Goal: Communication & Community: Answer question/provide support

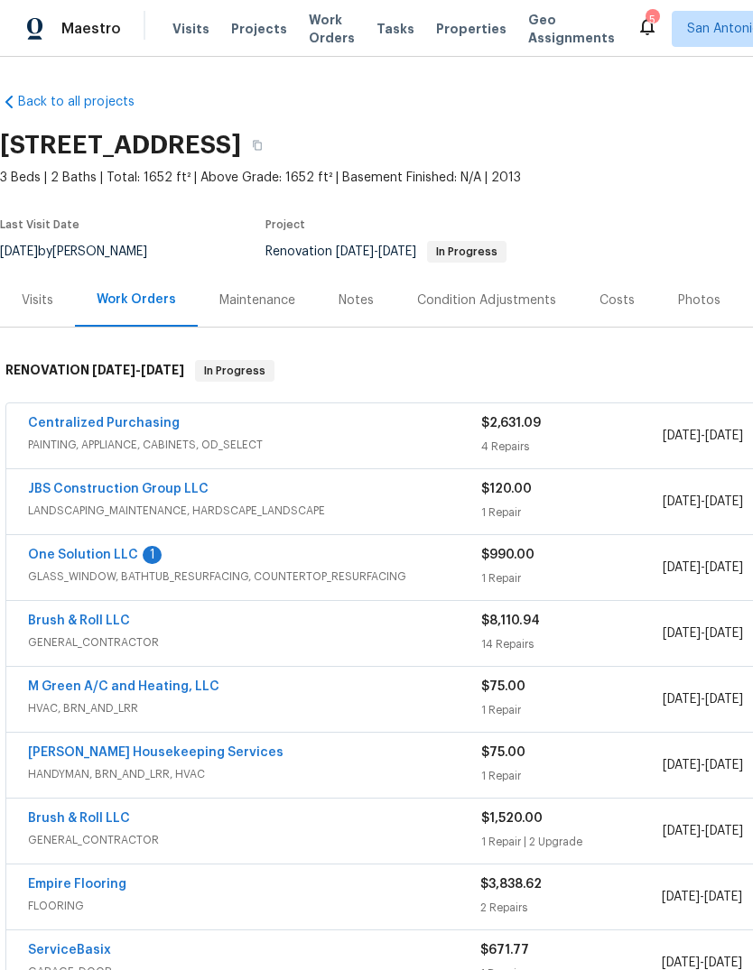
click at [78, 552] on link "One Solution LLC" at bounding box center [83, 555] width 110 height 13
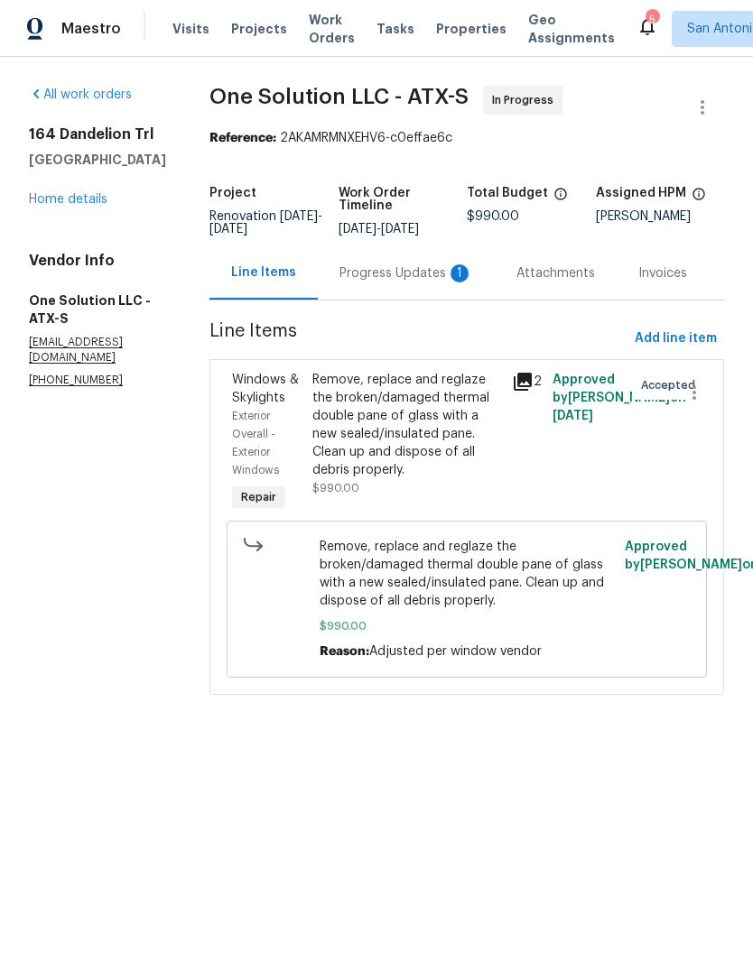
click at [404, 285] on div "Progress Updates 1" at bounding box center [406, 272] width 177 height 53
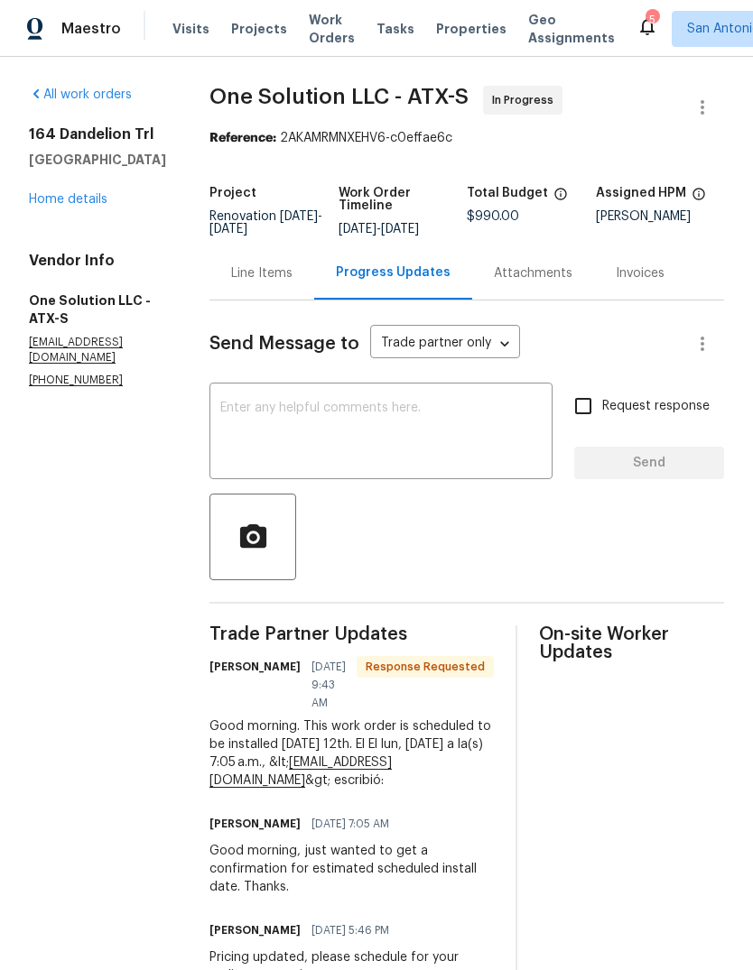
click at [492, 429] on textarea at bounding box center [380, 433] width 321 height 63
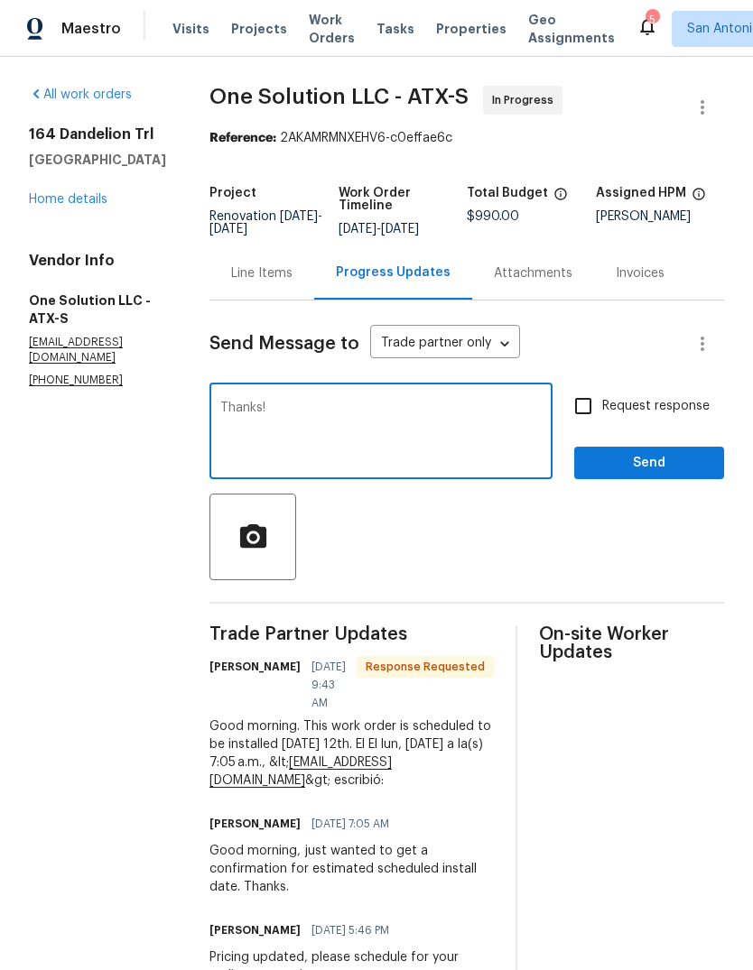
type textarea "Thanks!"
click at [655, 461] on span "Send" at bounding box center [648, 463] width 121 height 23
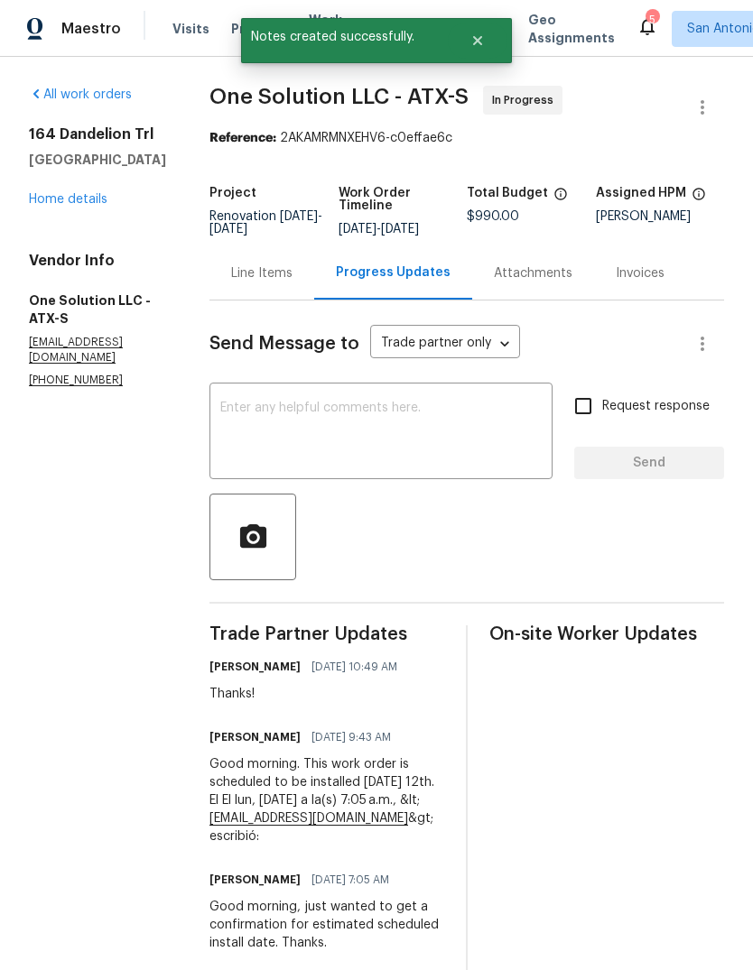
click at [60, 196] on link "Home details" at bounding box center [68, 199] width 79 height 13
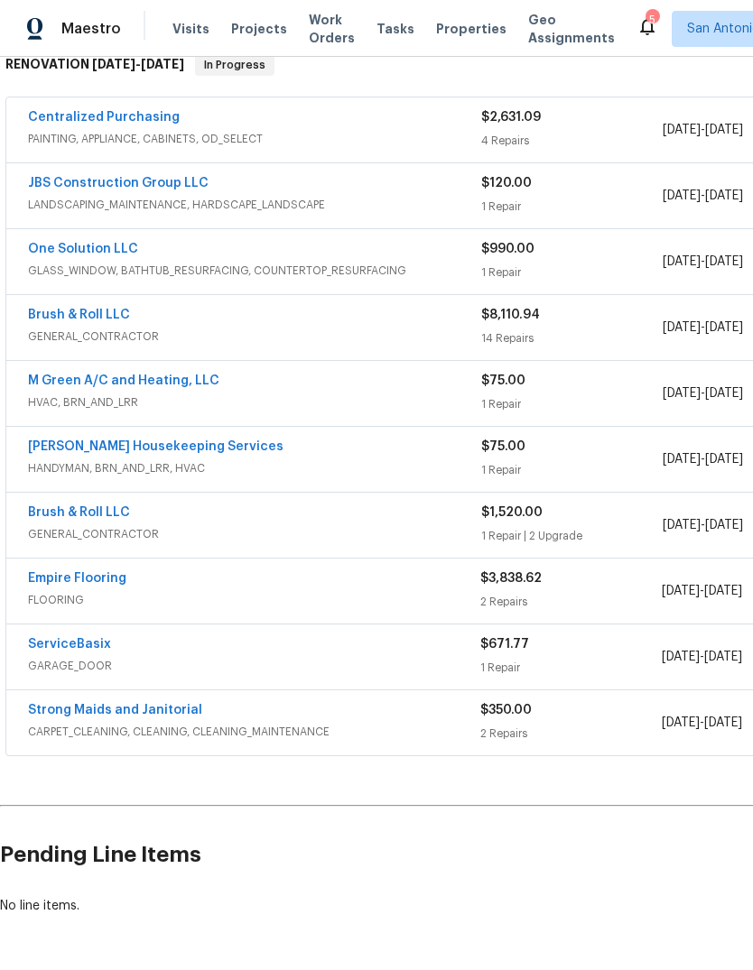
scroll to position [305, 0]
click at [69, 642] on link "ServiceBasix" at bounding box center [69, 645] width 83 height 13
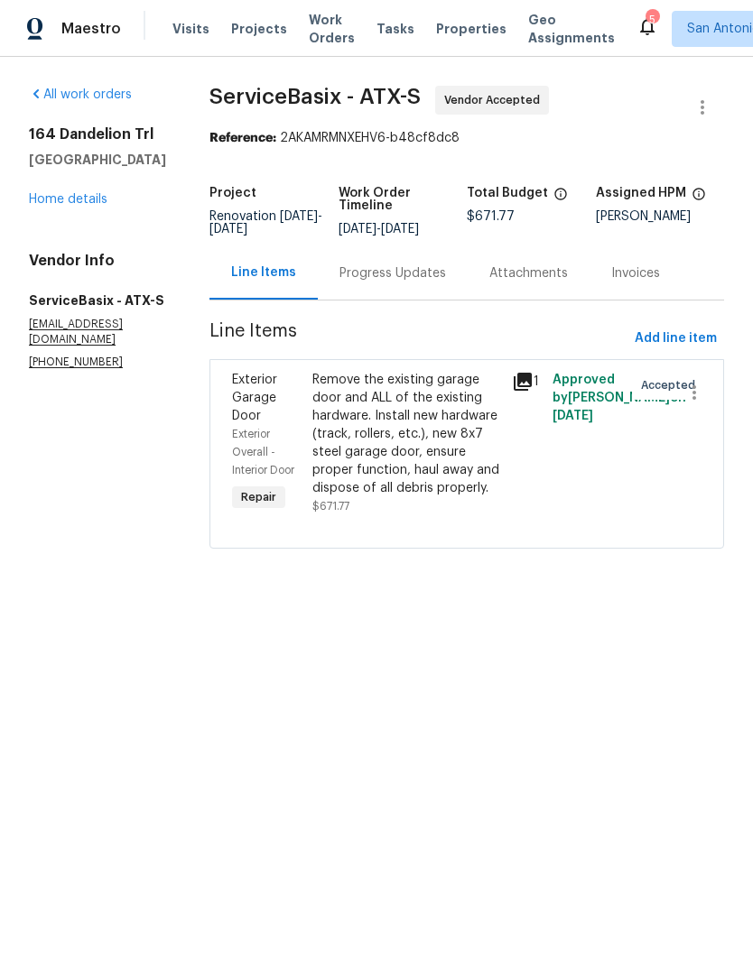
click at [382, 443] on div "Remove the existing garage door and ALL of the existing hardware. Install new h…" at bounding box center [407, 434] width 190 height 126
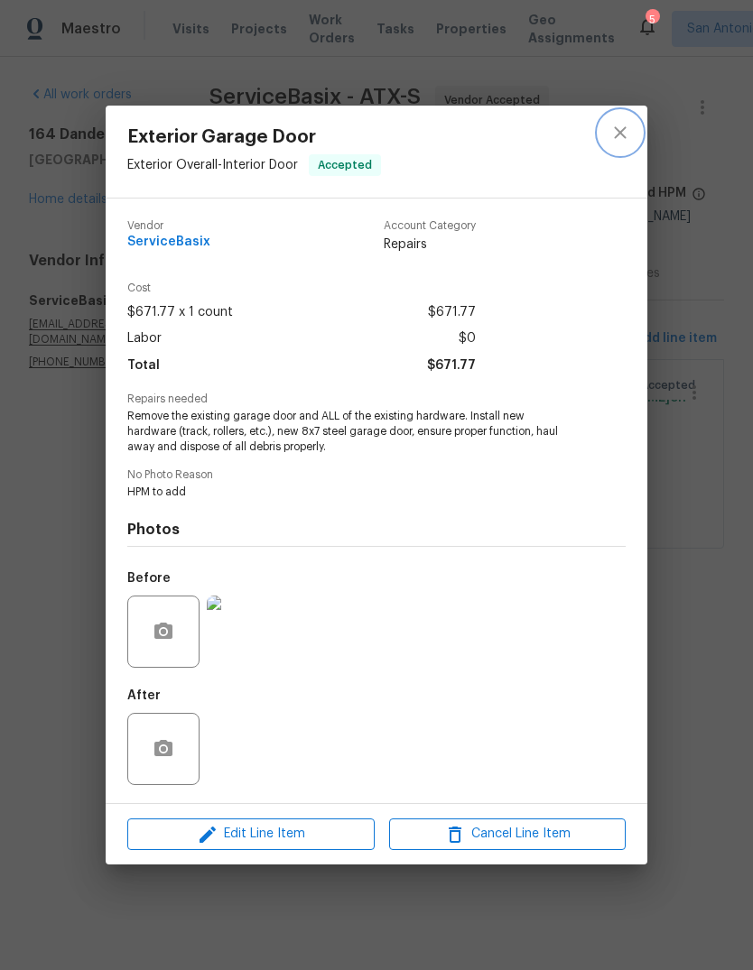
click at [613, 126] on icon "close" at bounding box center [620, 133] width 22 height 22
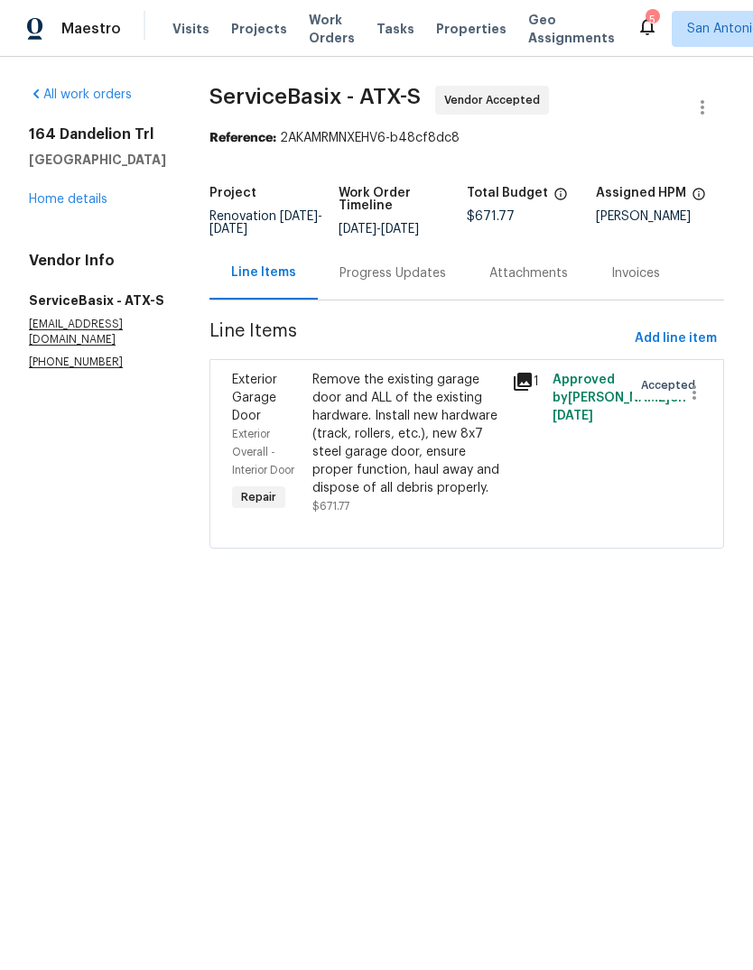
click at [95, 206] on link "Home details" at bounding box center [68, 199] width 79 height 13
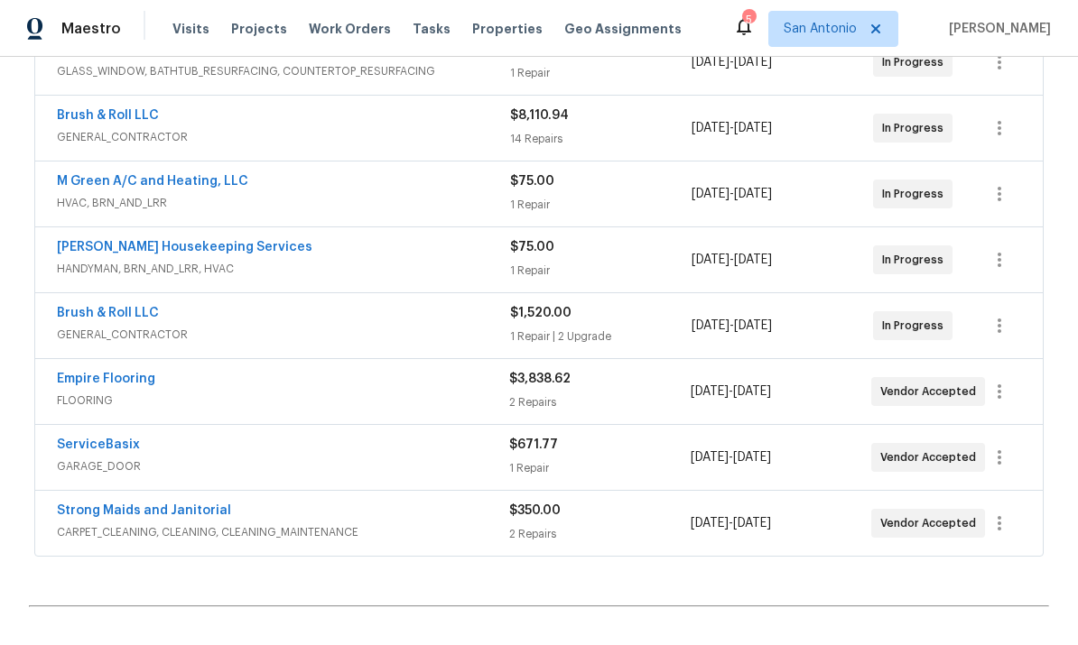
scroll to position [509, 0]
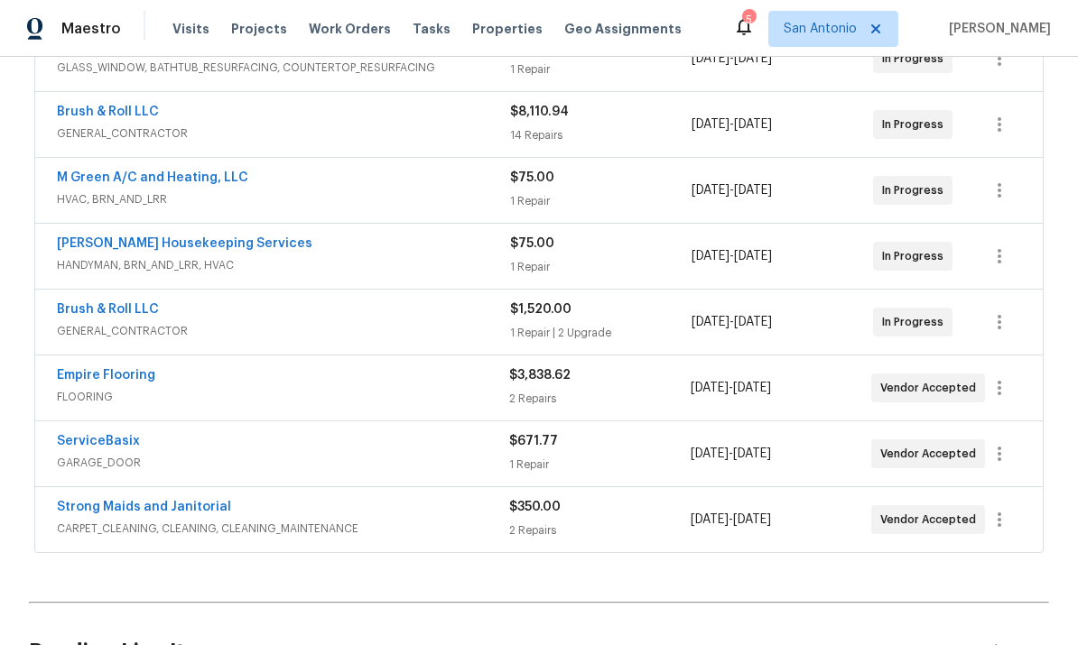
click at [94, 447] on link "ServiceBasix" at bounding box center [98, 441] width 83 height 13
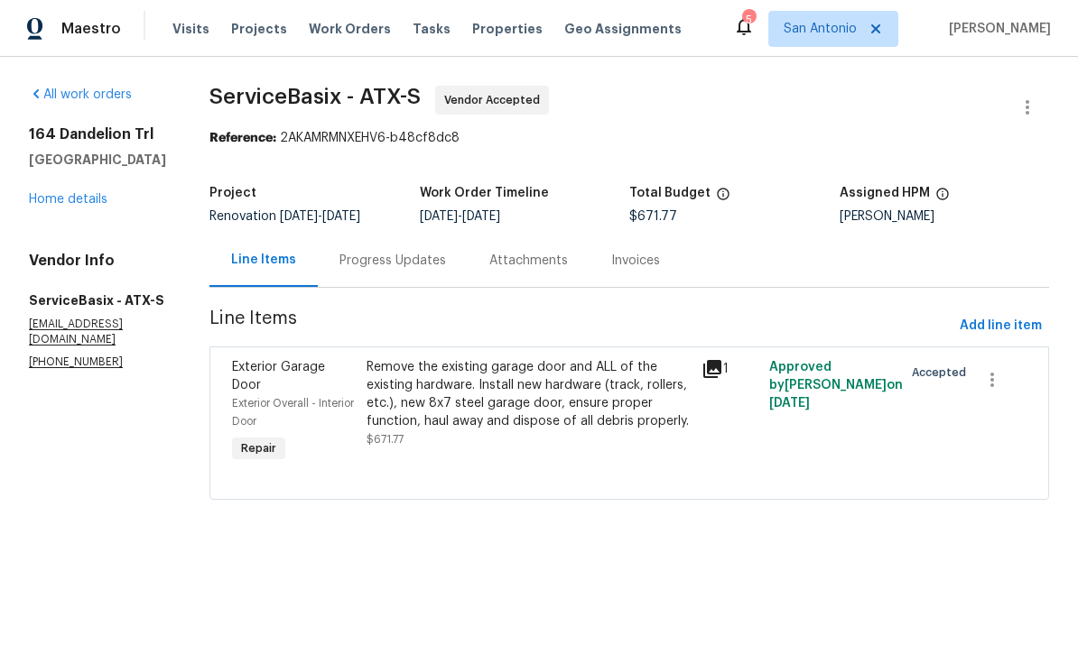
click at [439, 421] on div "Remove the existing garage door and ALL of the existing hardware. Install new h…" at bounding box center [528, 394] width 325 height 72
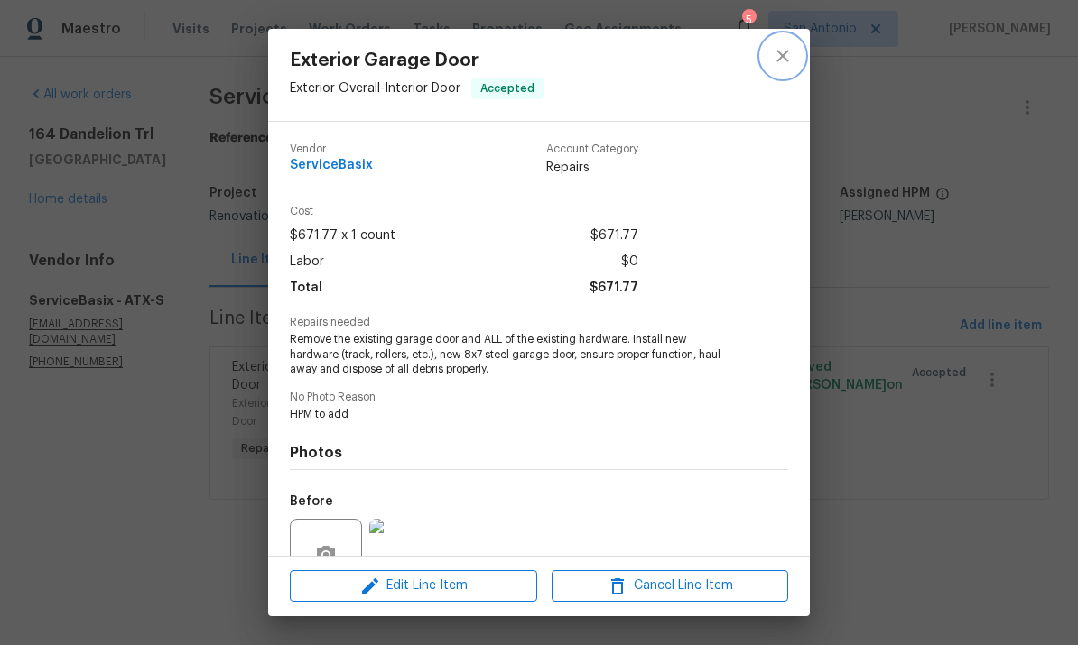
click at [752, 65] on icon "close" at bounding box center [783, 56] width 22 height 22
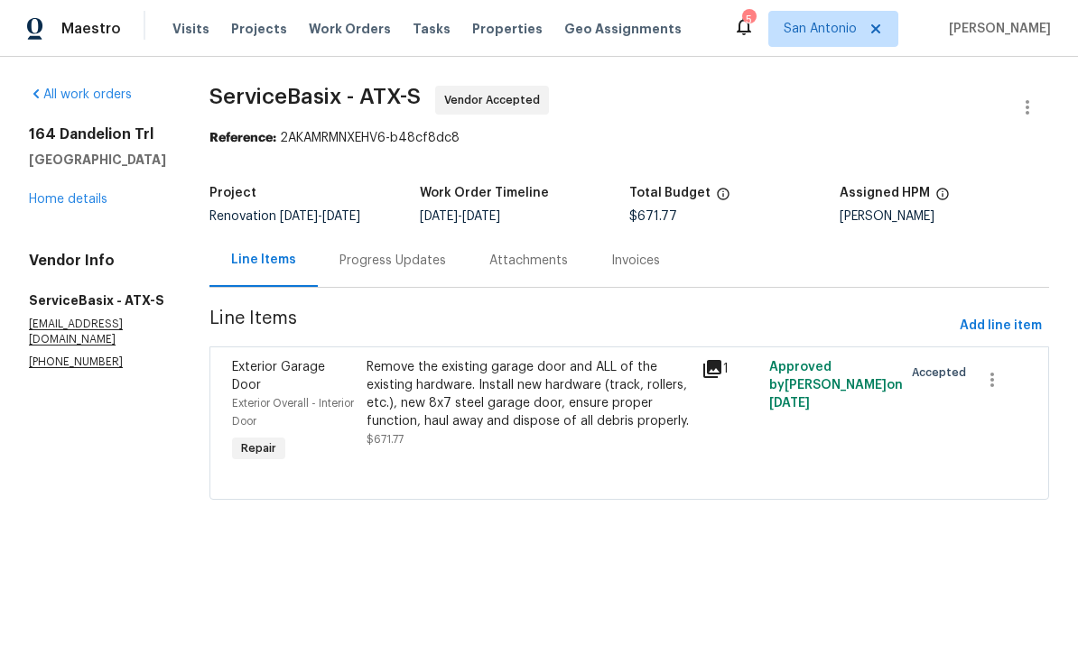
click at [402, 260] on div "Progress Updates" at bounding box center [392, 261] width 106 height 18
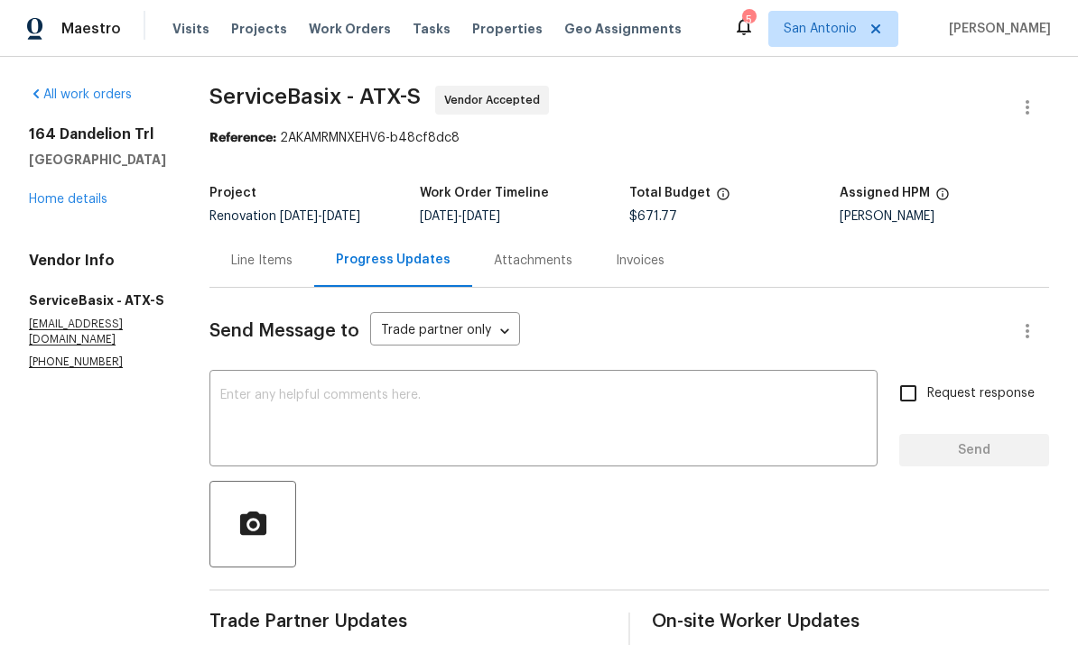
click at [65, 206] on link "Home details" at bounding box center [68, 199] width 79 height 13
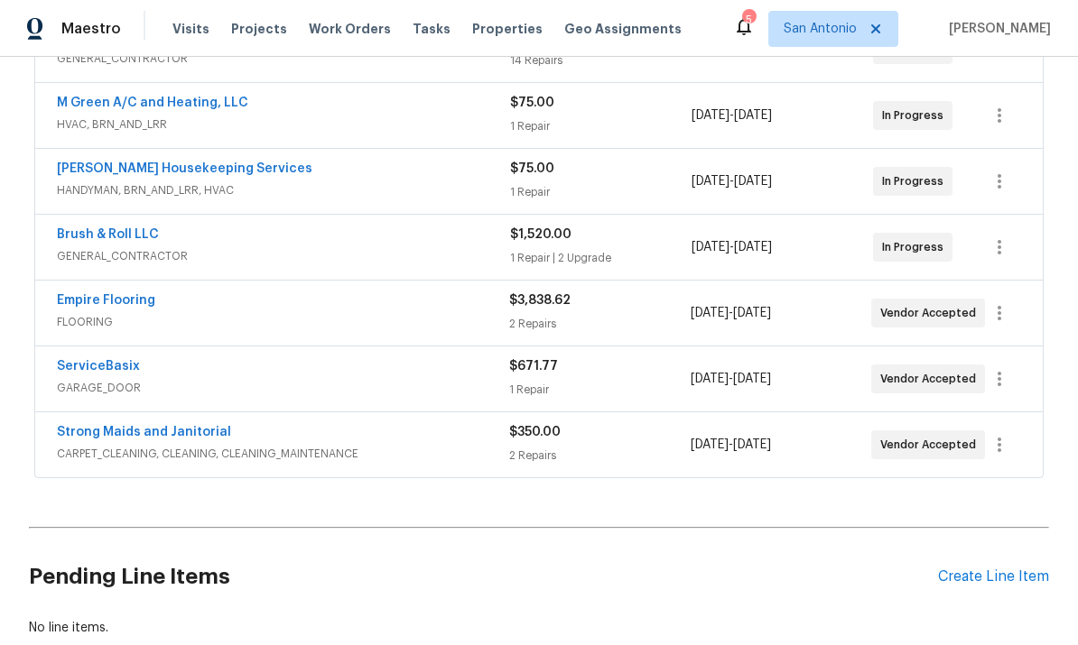
scroll to position [575, 0]
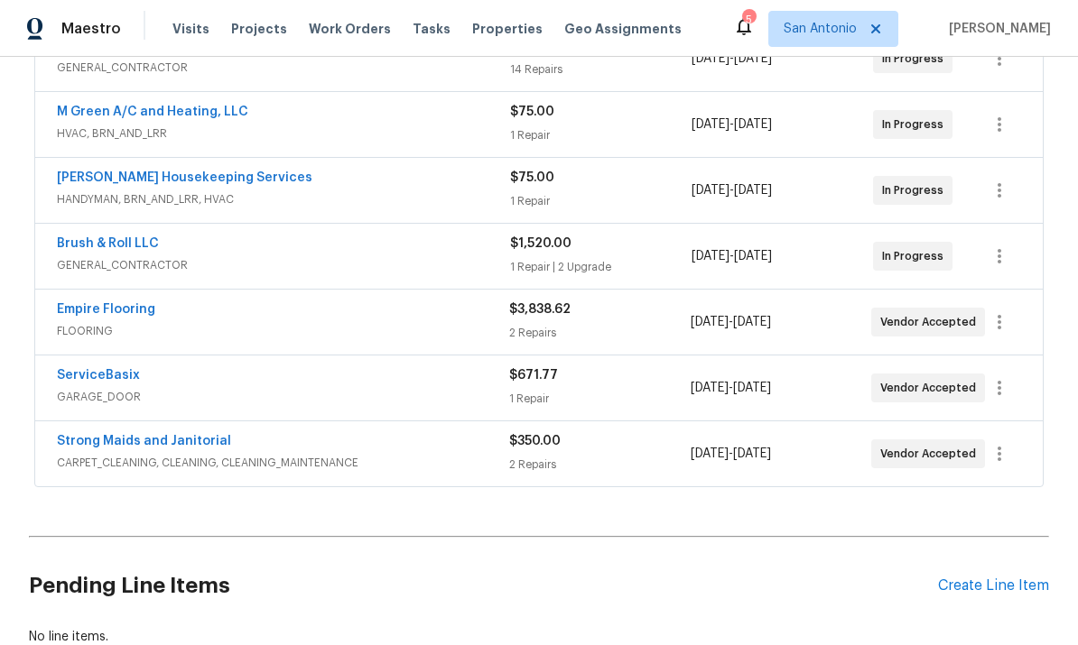
click at [86, 373] on link "ServiceBasix" at bounding box center [98, 375] width 83 height 13
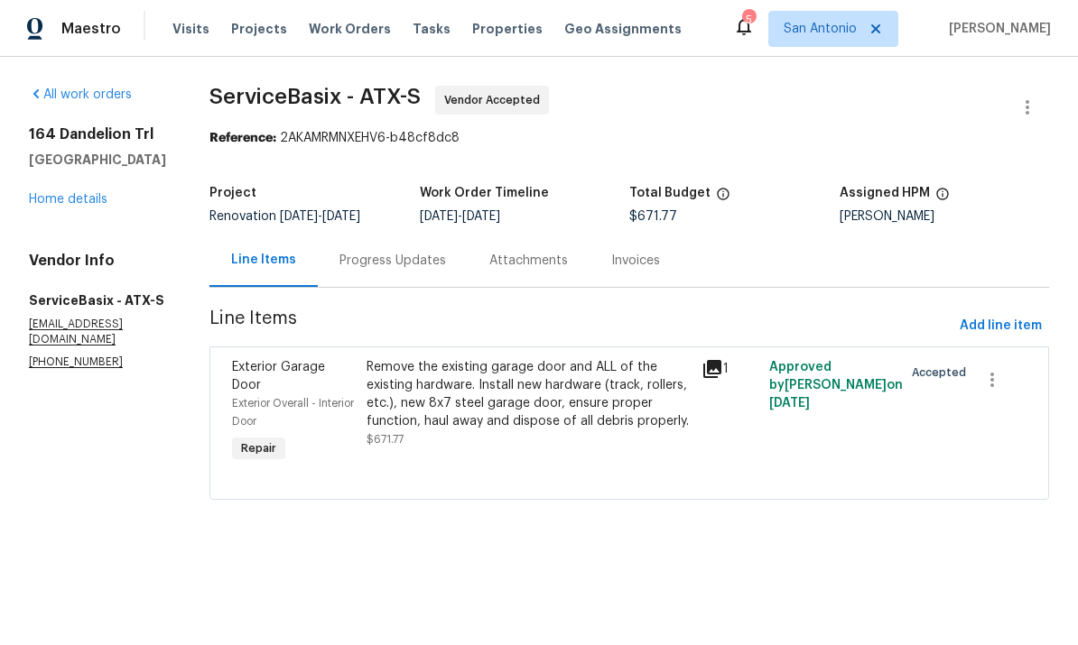
click at [61, 206] on link "Home details" at bounding box center [68, 199] width 79 height 13
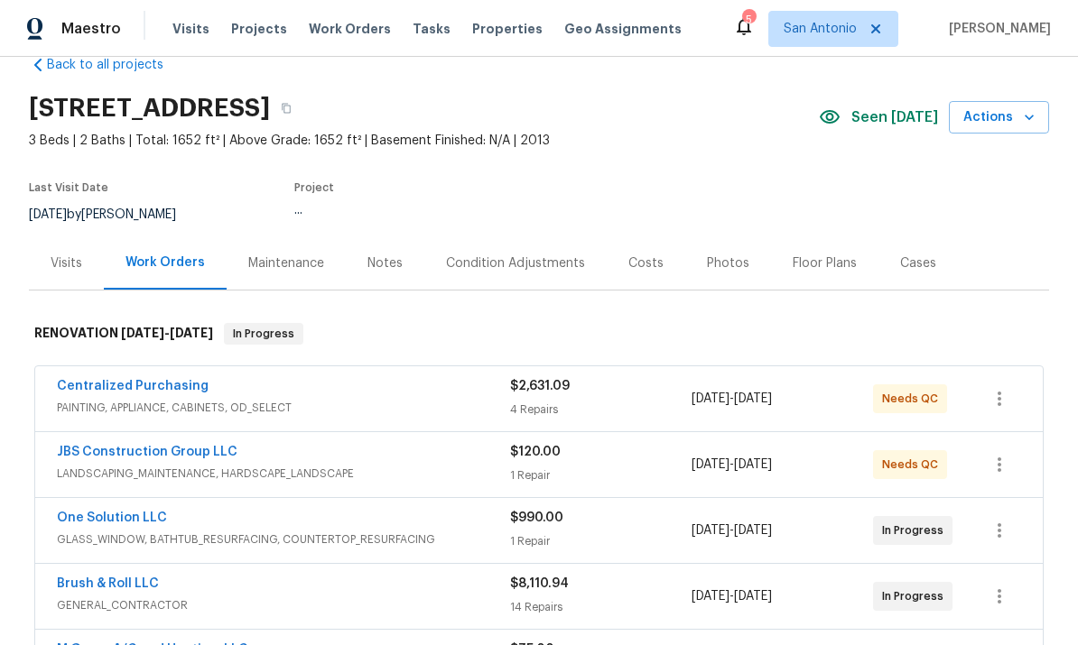
scroll to position [44, 0]
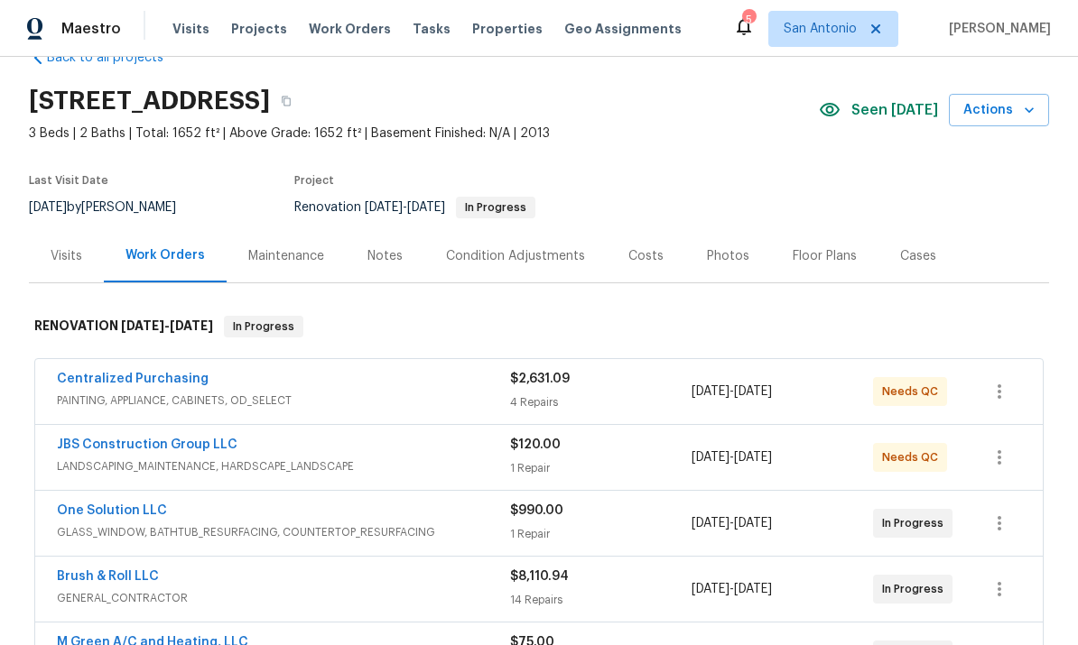
click at [389, 250] on div "Notes" at bounding box center [384, 256] width 35 height 18
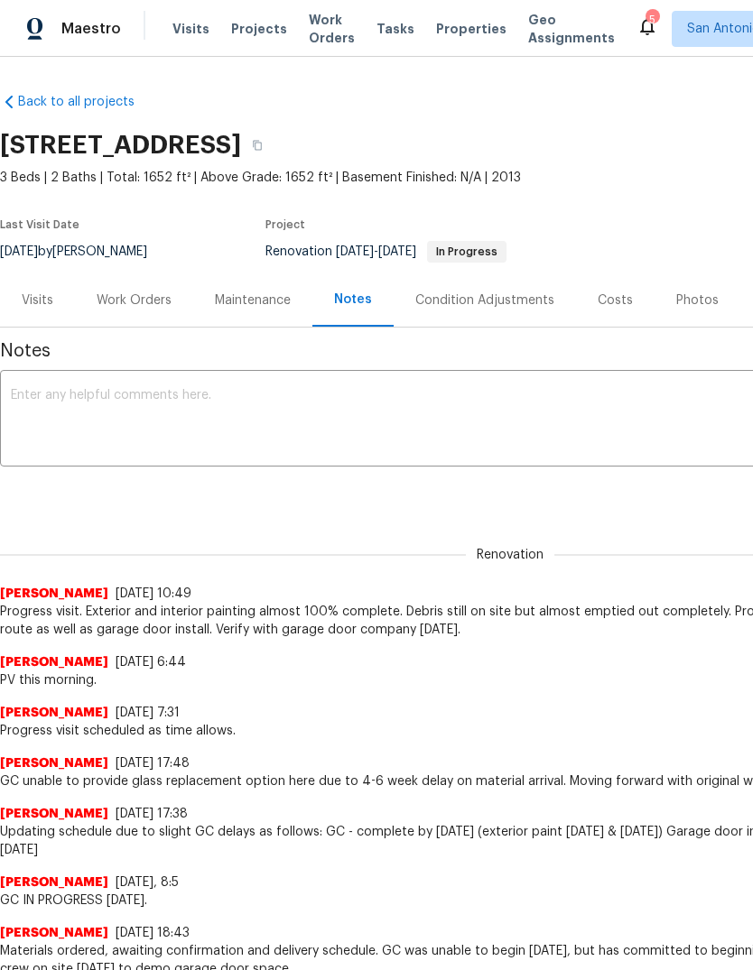
click at [189, 381] on div "x ​" at bounding box center [510, 421] width 1020 height 92
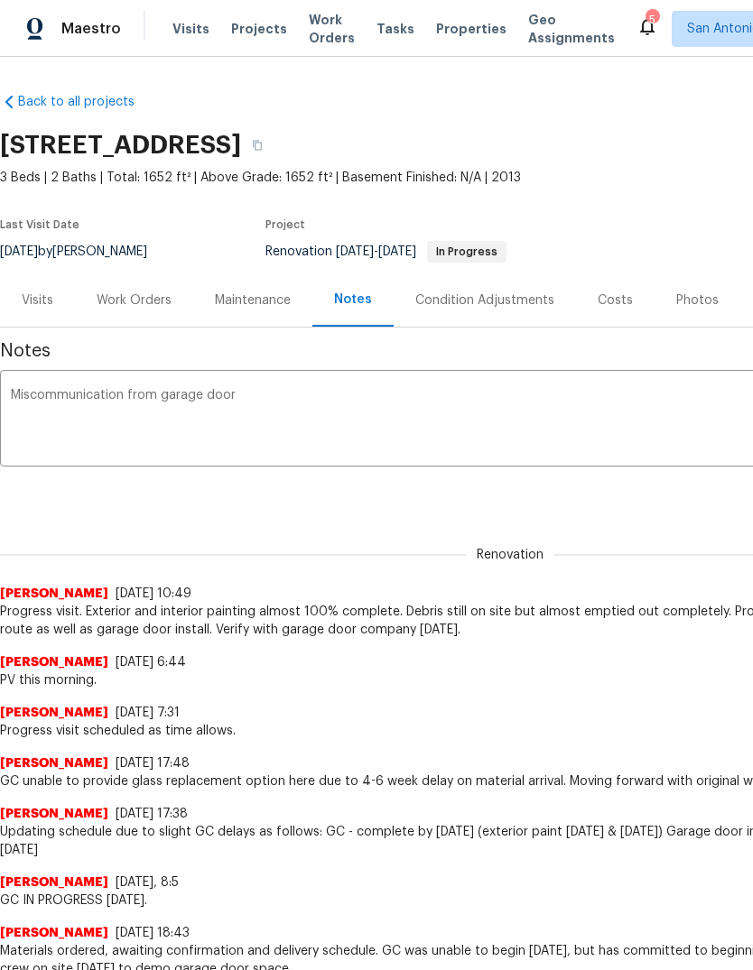
click at [220, 394] on textarea "Miscommunication from garage door" at bounding box center [510, 420] width 998 height 63
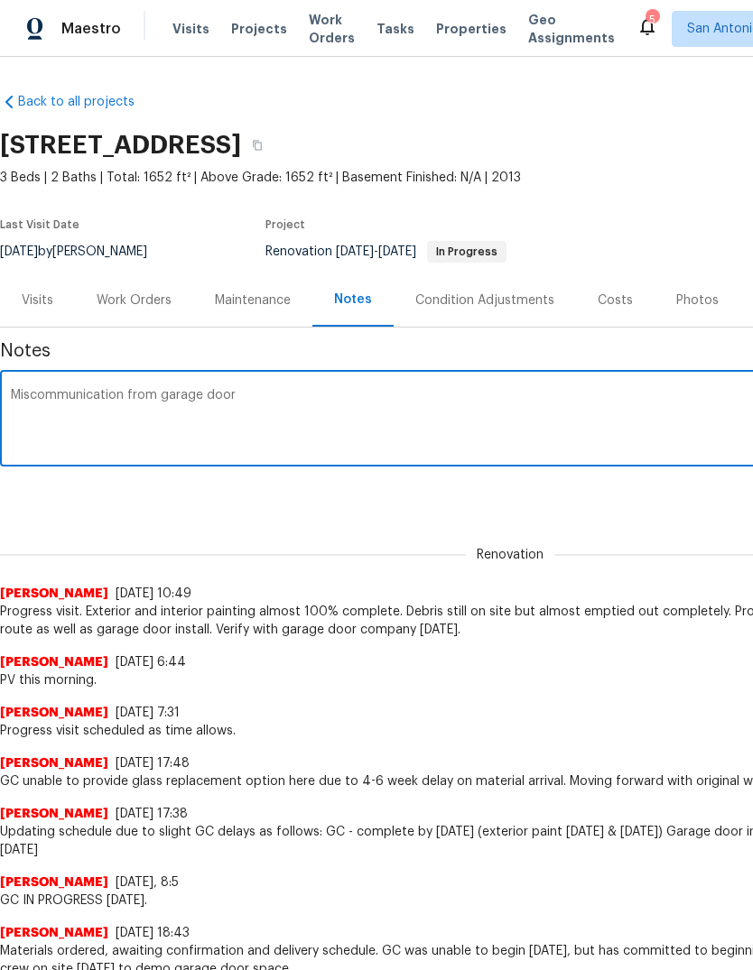
click at [217, 404] on textarea "Miscommunication from garage door" at bounding box center [510, 420] width 998 height 63
type textarea "M"
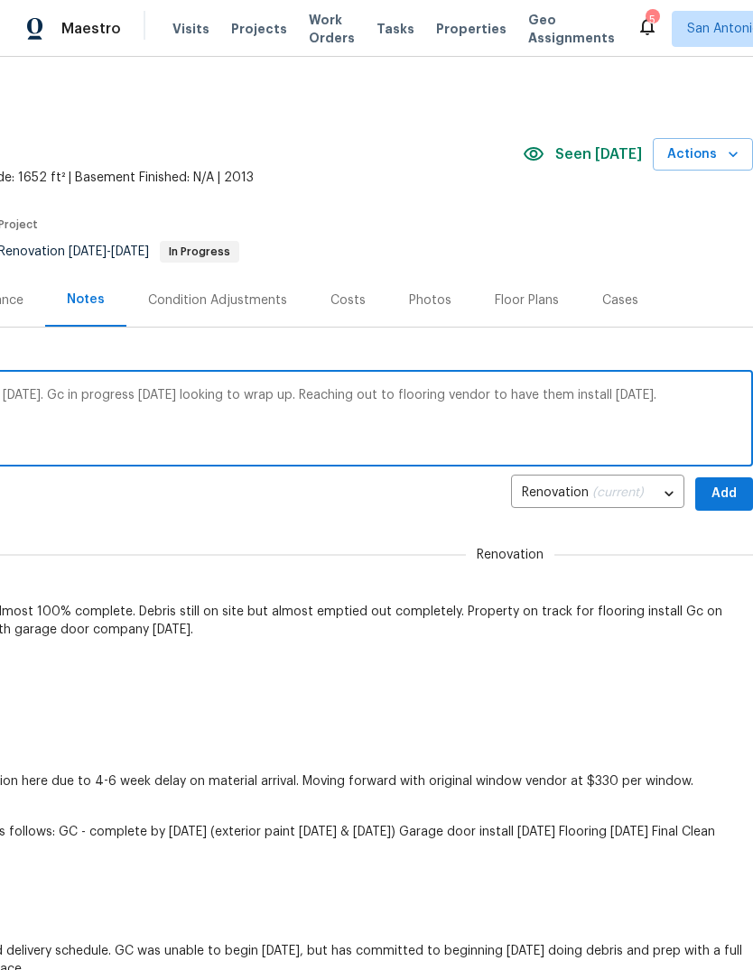
type textarea "Earliest availability on garage door install is Thursday 9/11/25. Gc in progres…"
click at [726, 490] on span "Add" at bounding box center [723, 494] width 29 height 23
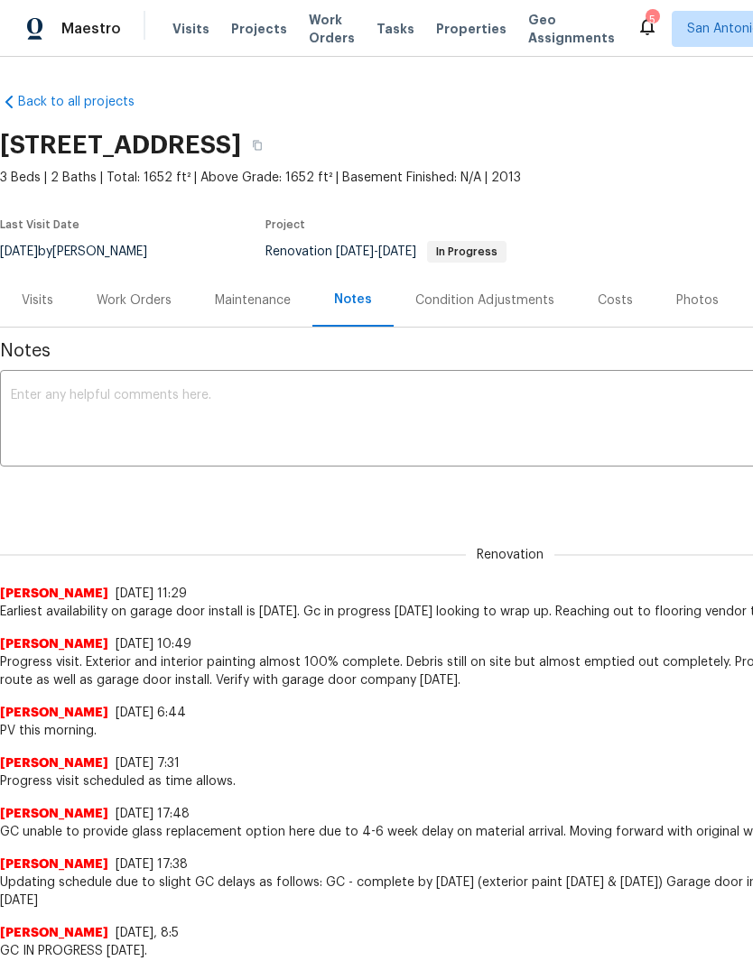
scroll to position [0, 0]
click at [242, 299] on div "Maintenance" at bounding box center [253, 300] width 76 height 18
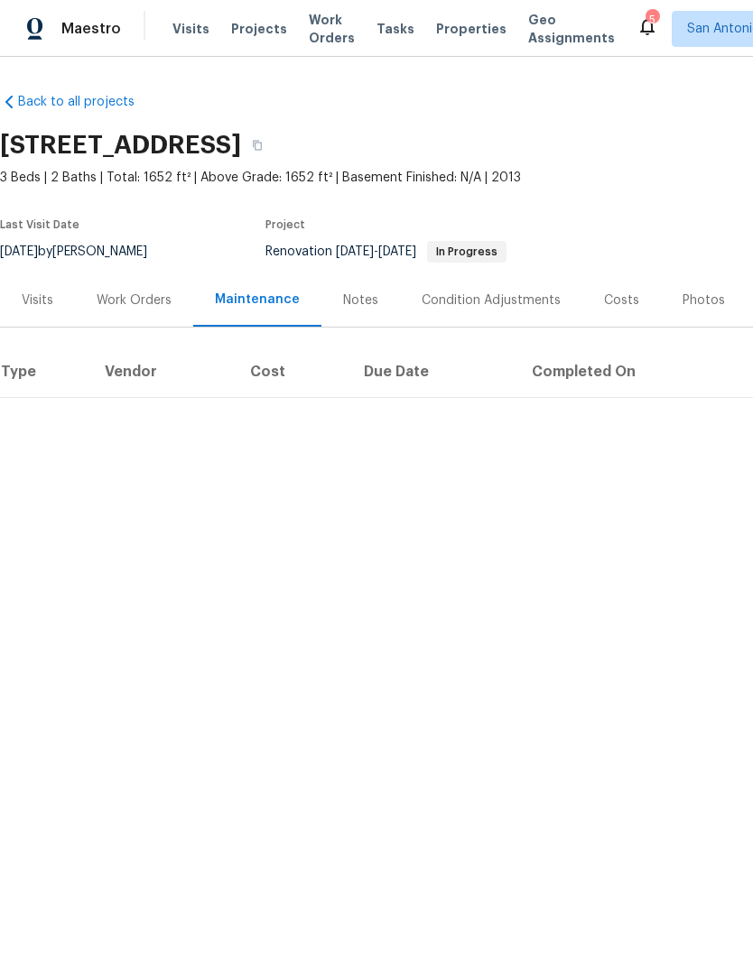
click at [142, 301] on div "Work Orders" at bounding box center [134, 300] width 75 height 18
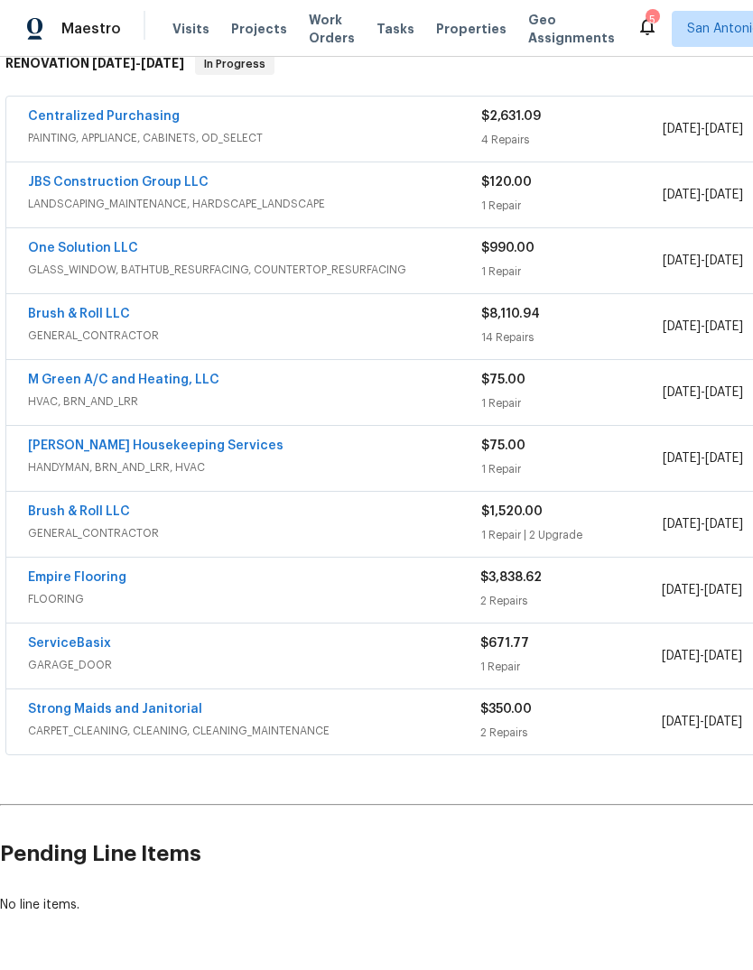
scroll to position [305, 0]
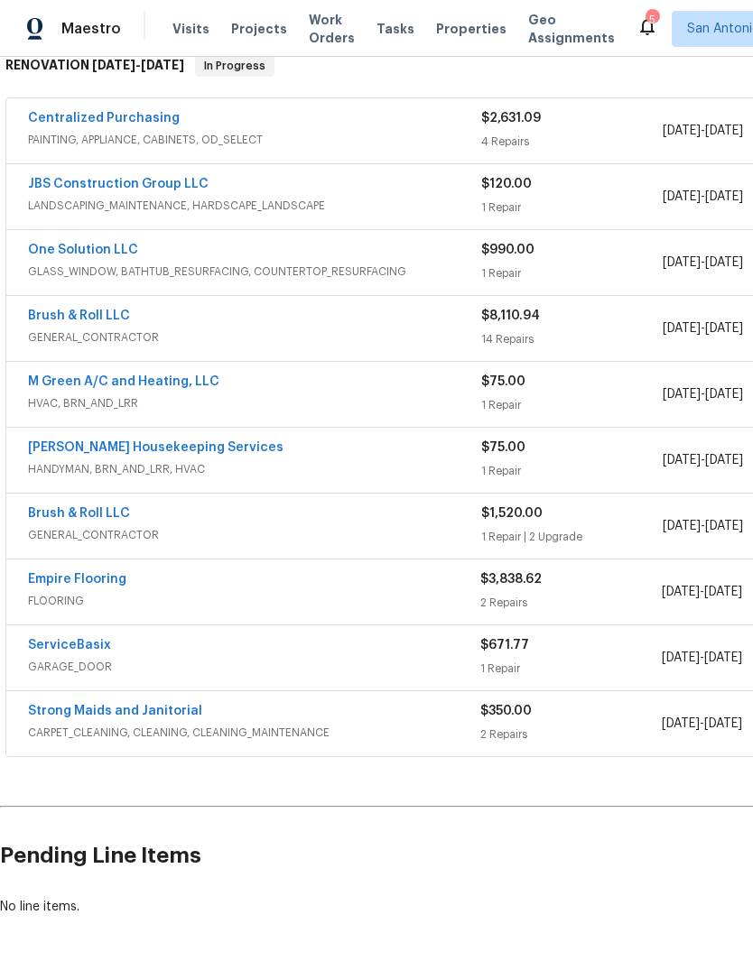
click at [100, 576] on link "Empire Flooring" at bounding box center [77, 579] width 98 height 13
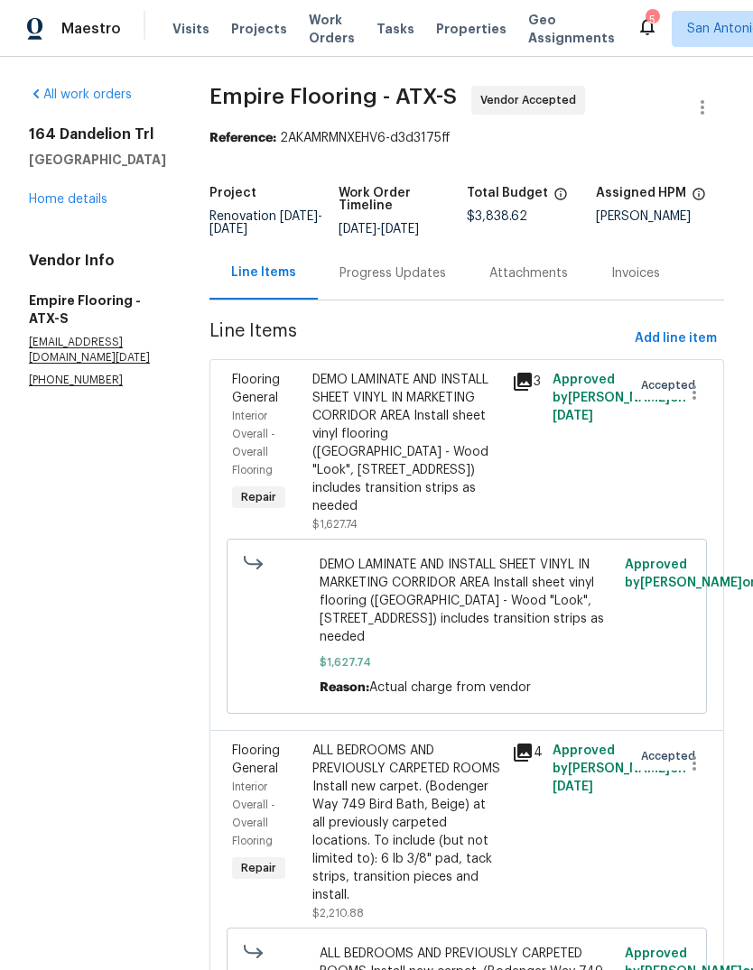
click at [418, 282] on div "Progress Updates" at bounding box center [392, 273] width 106 height 18
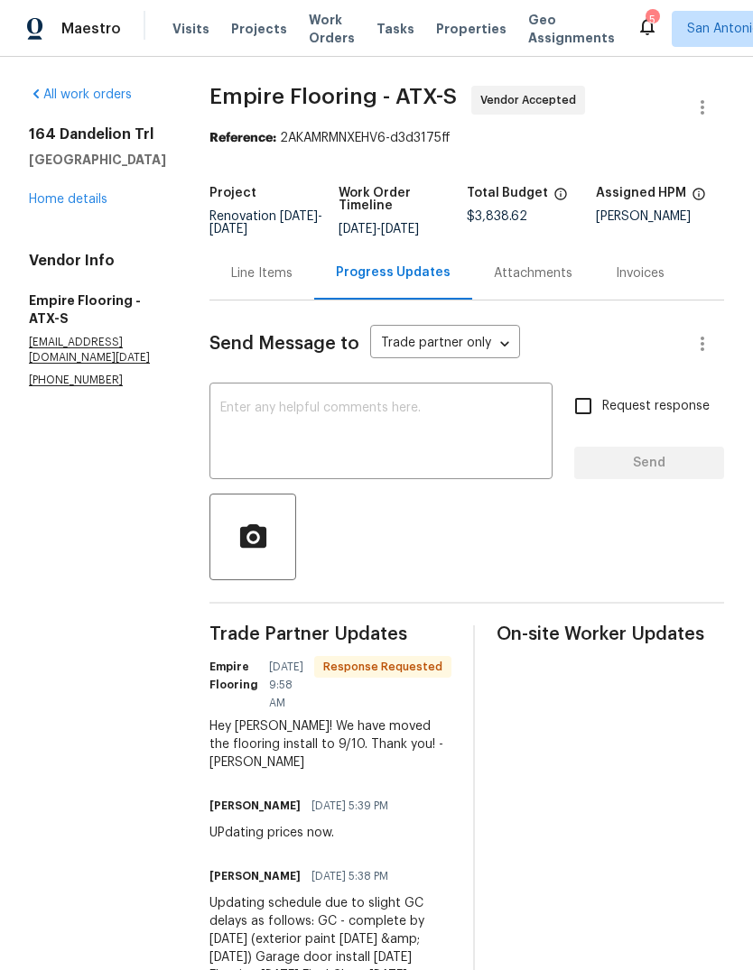
click at [412, 427] on textarea at bounding box center [380, 433] width 321 height 63
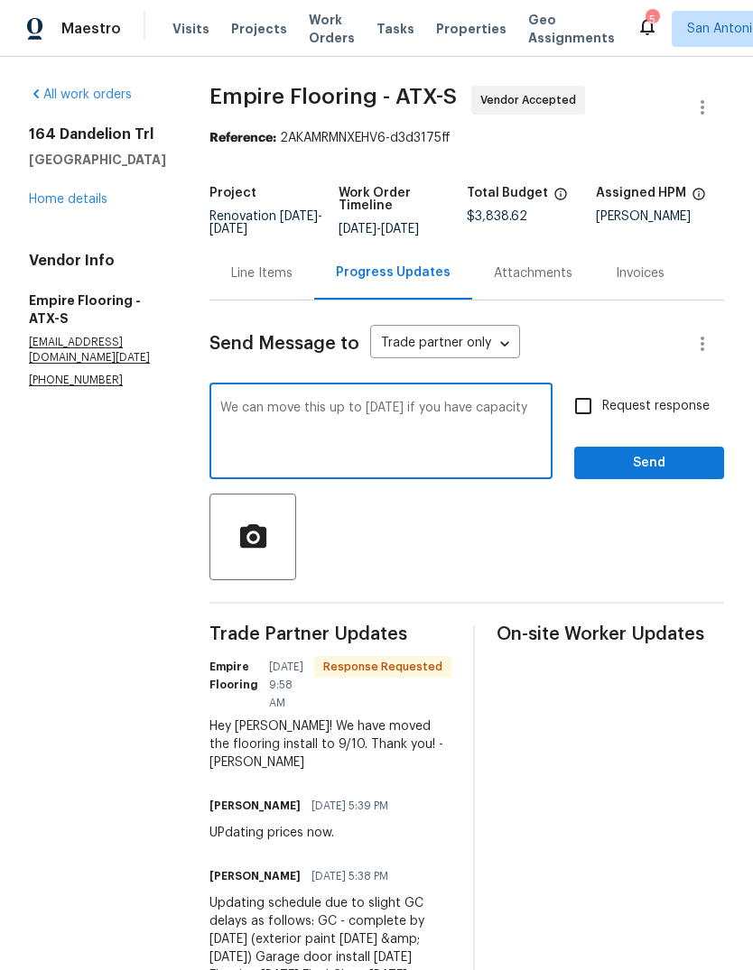
type textarea "We can move this up to tomorrow if you have capacity"
click at [650, 468] on span "Send" at bounding box center [648, 463] width 121 height 23
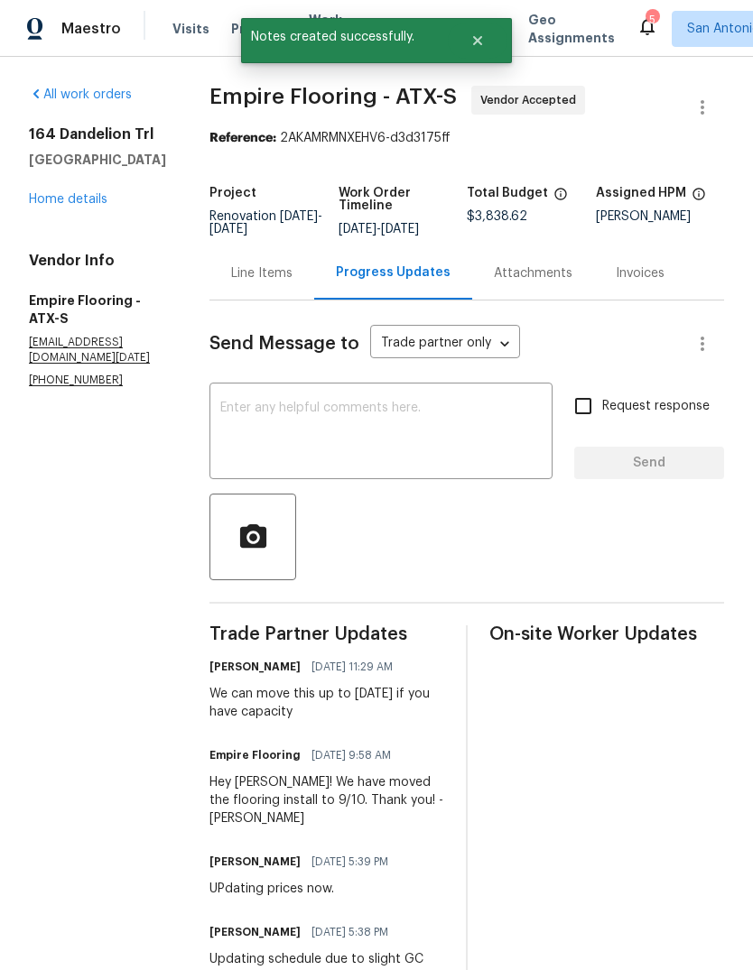
click at [54, 203] on link "Home details" at bounding box center [68, 199] width 79 height 13
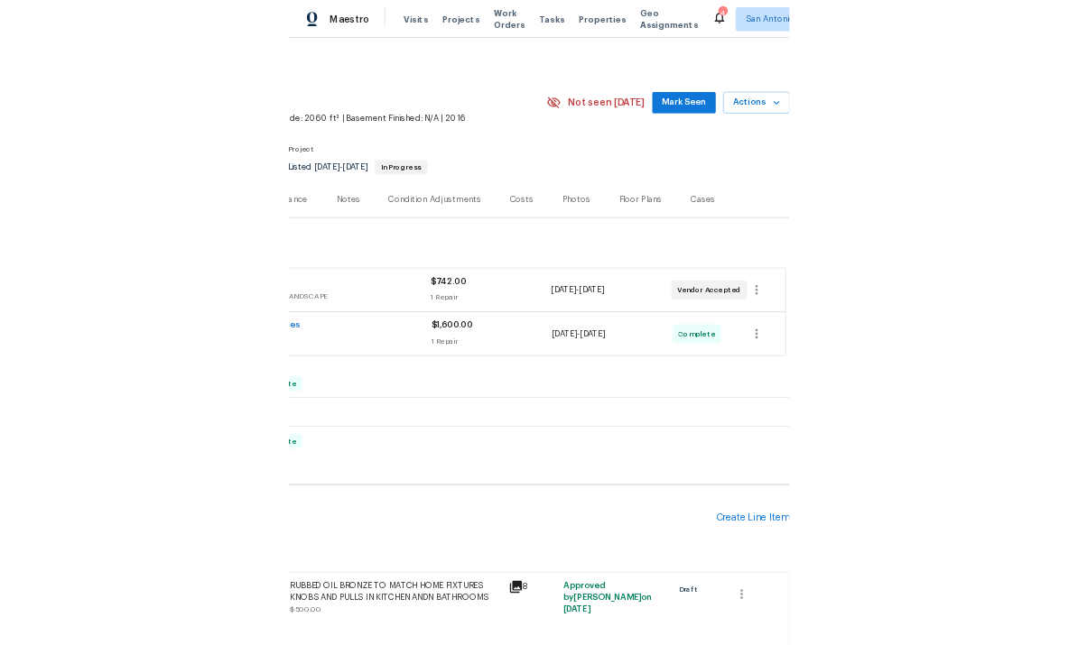
scroll to position [0, 267]
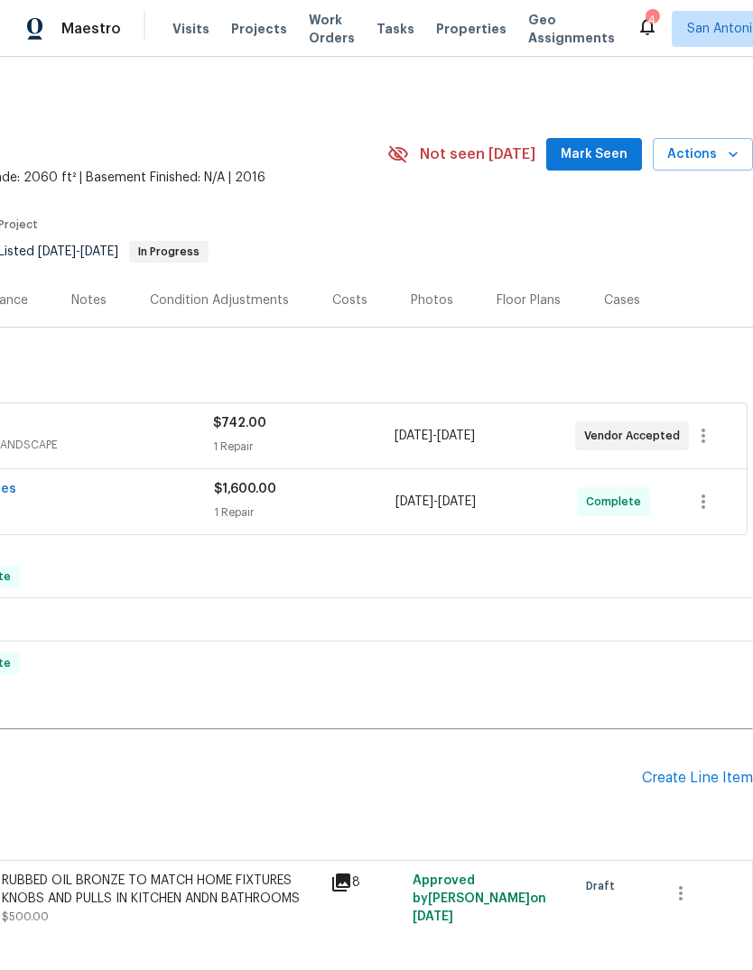
click at [421, 300] on div "Photos" at bounding box center [432, 300] width 42 height 18
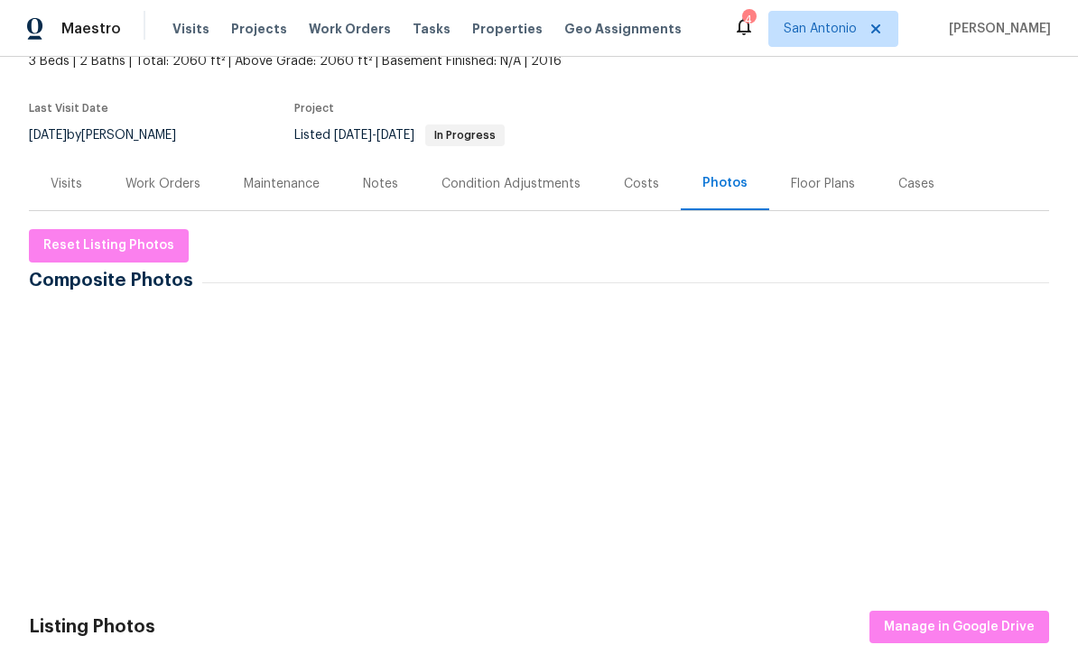
scroll to position [116, 0]
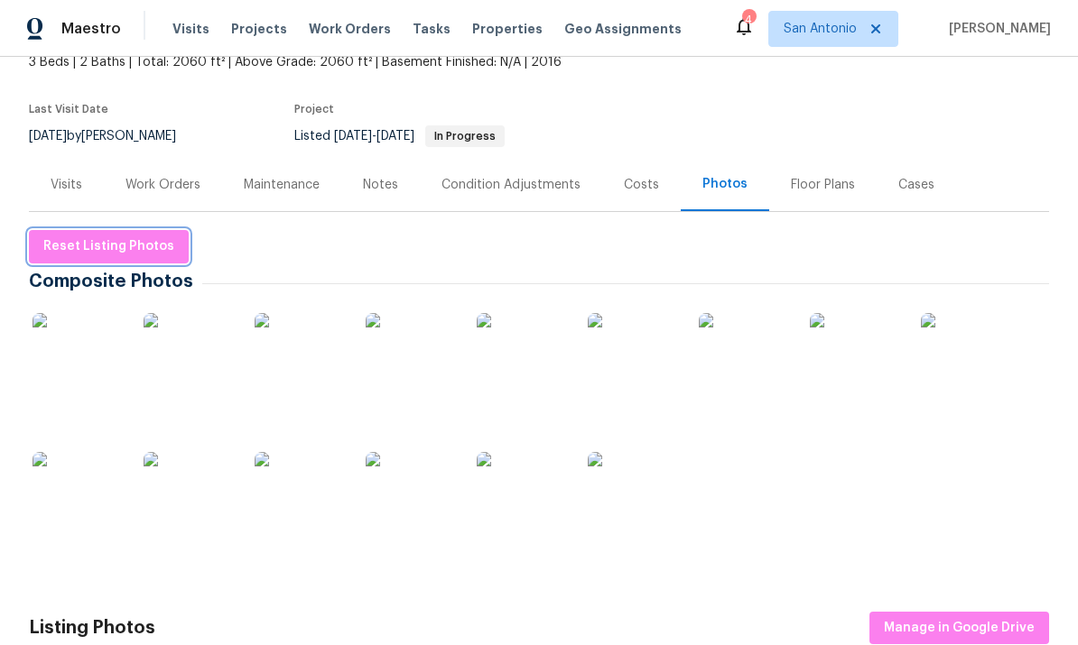
click at [134, 243] on span "Reset Listing Photos" at bounding box center [108, 247] width 131 height 23
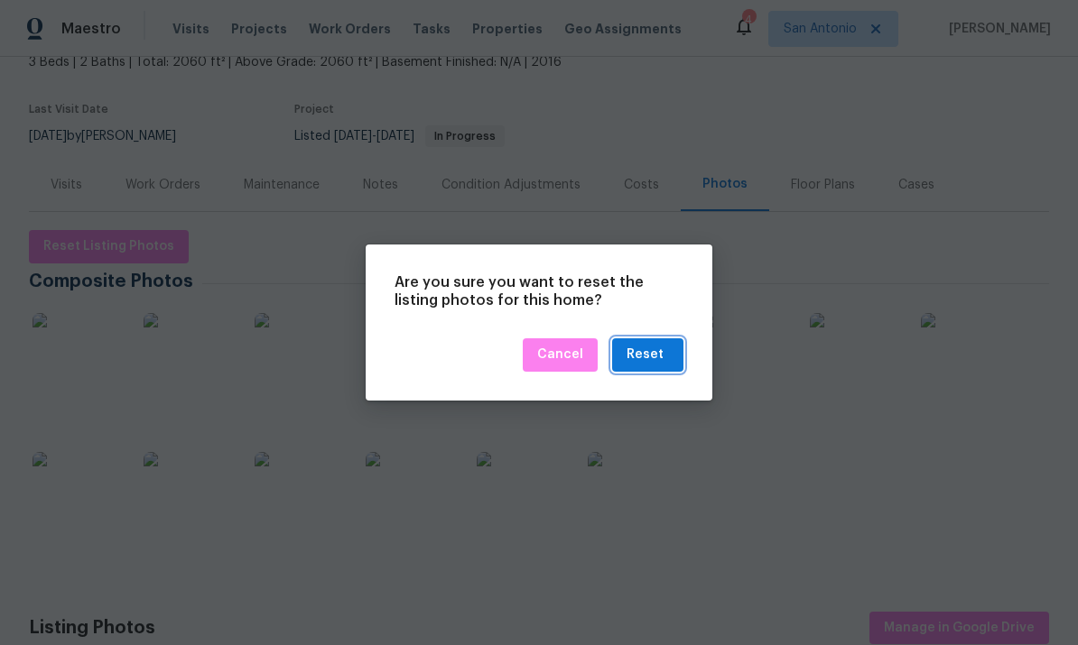
click at [661, 358] on div "Reset" at bounding box center [644, 355] width 37 height 23
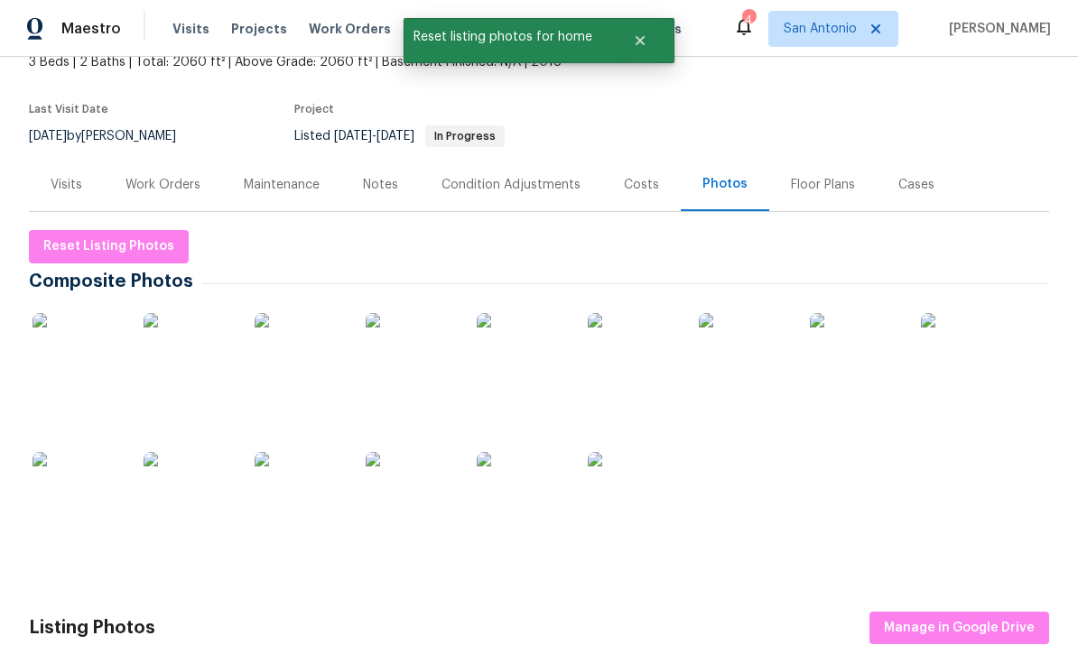
scroll to position [0, 0]
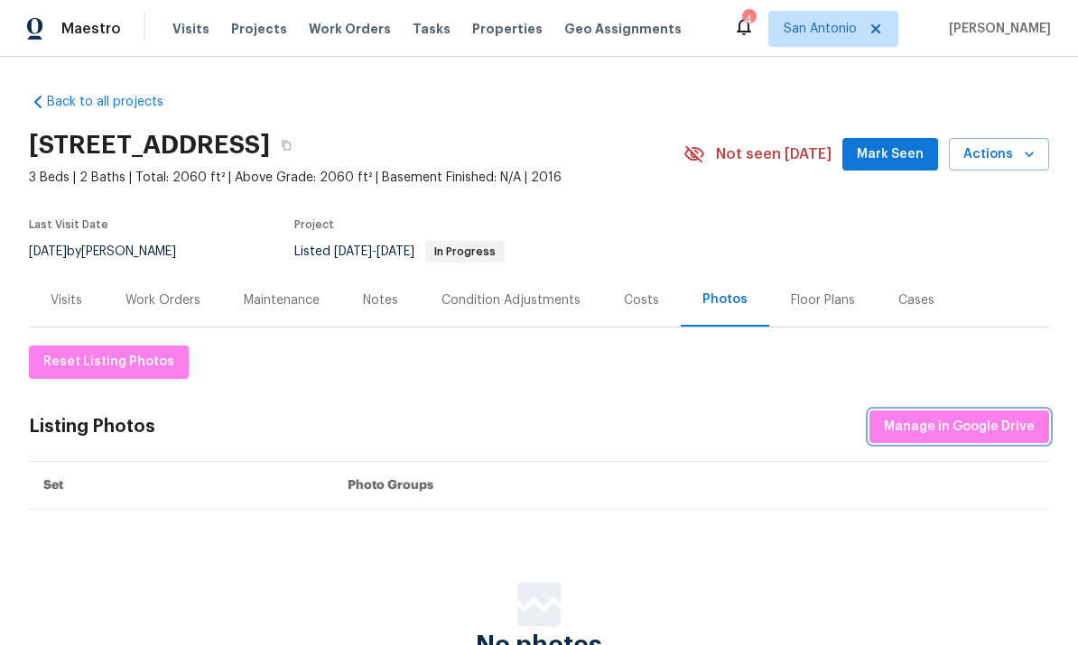
click at [752, 423] on span "Manage in Google Drive" at bounding box center [958, 427] width 151 height 23
click at [752, 427] on span "Manage in Google Drive" at bounding box center [958, 427] width 151 height 23
